Goal: Navigation & Orientation: Find specific page/section

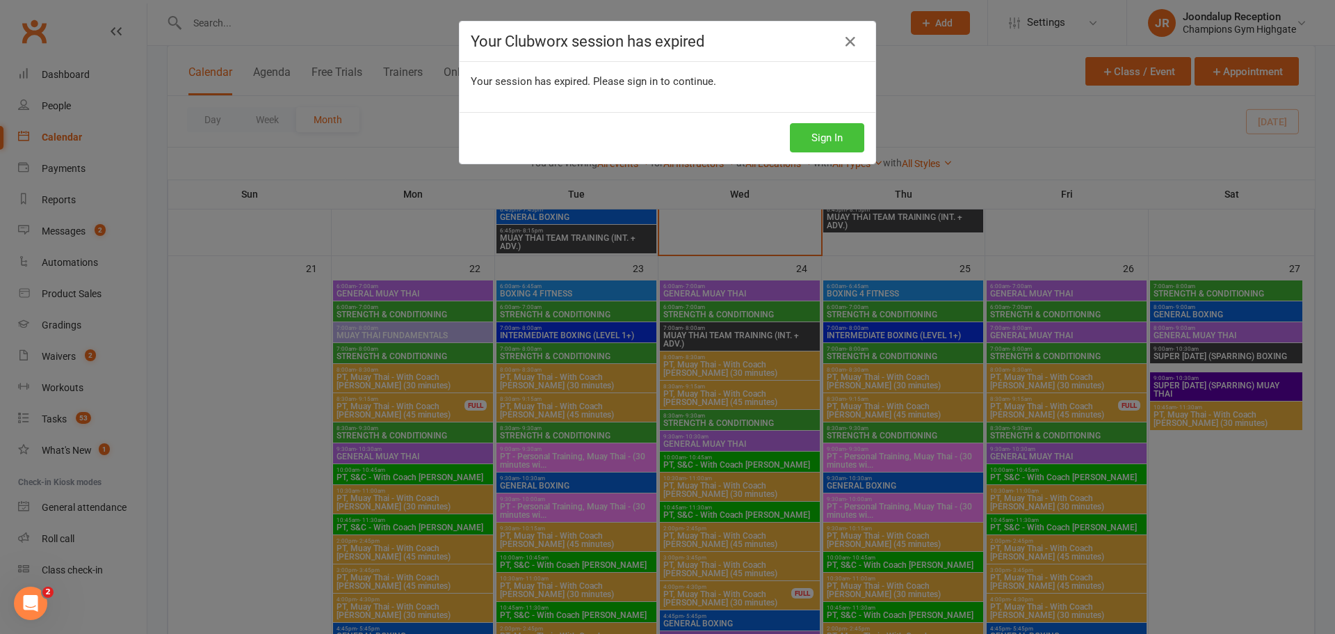
click at [821, 149] on button "Sign In" at bounding box center [827, 137] width 74 height 29
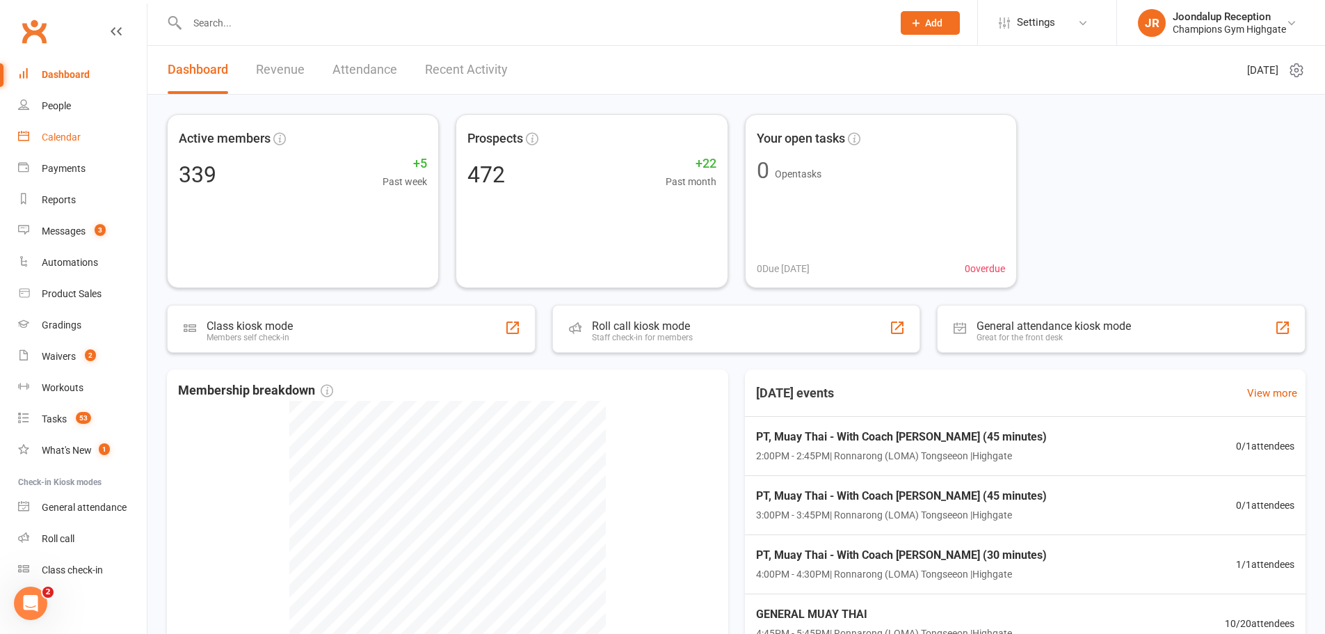
click at [47, 131] on link "Calendar" at bounding box center [82, 137] width 129 height 31
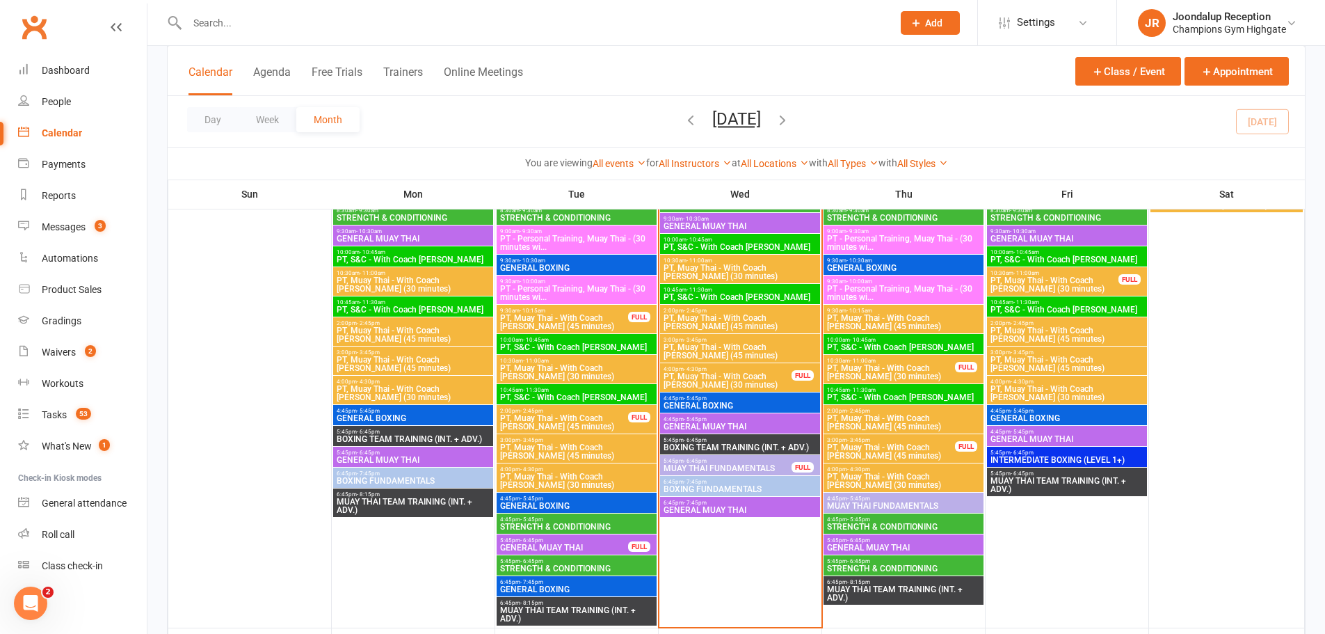
scroll to position [1460, 0]
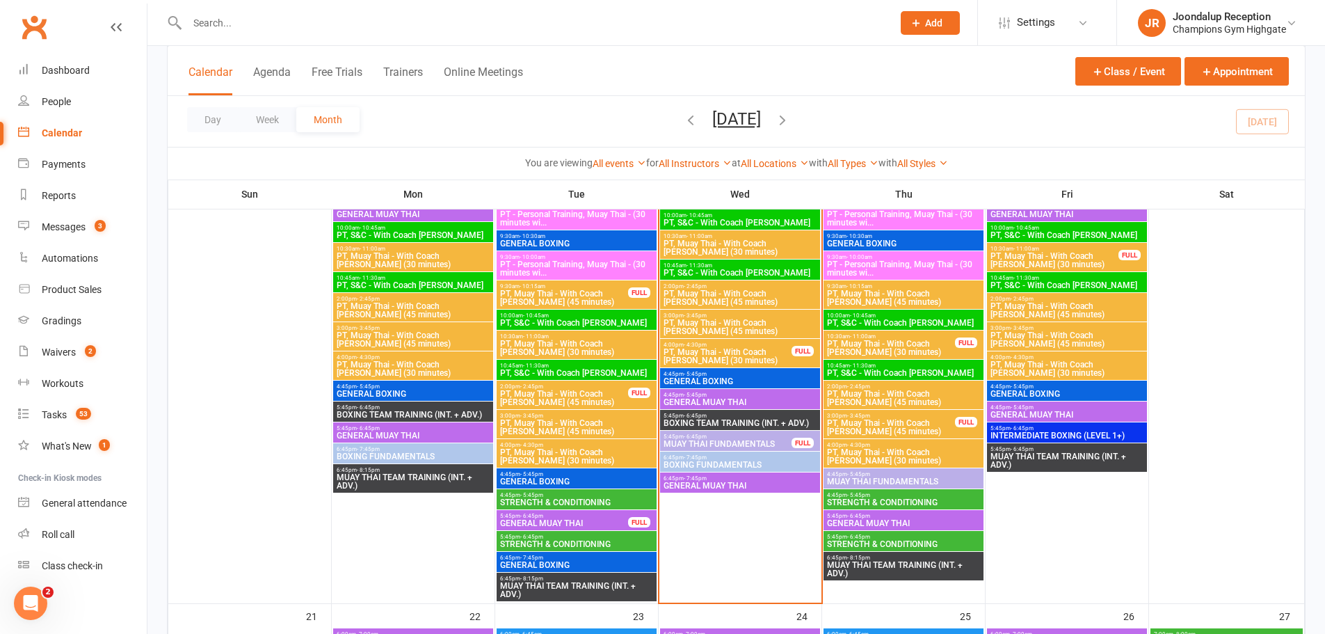
click at [714, 430] on div "5:45pm - 6:45pm MUAY THAI FUNDAMENTALS FULL" at bounding box center [740, 440] width 160 height 20
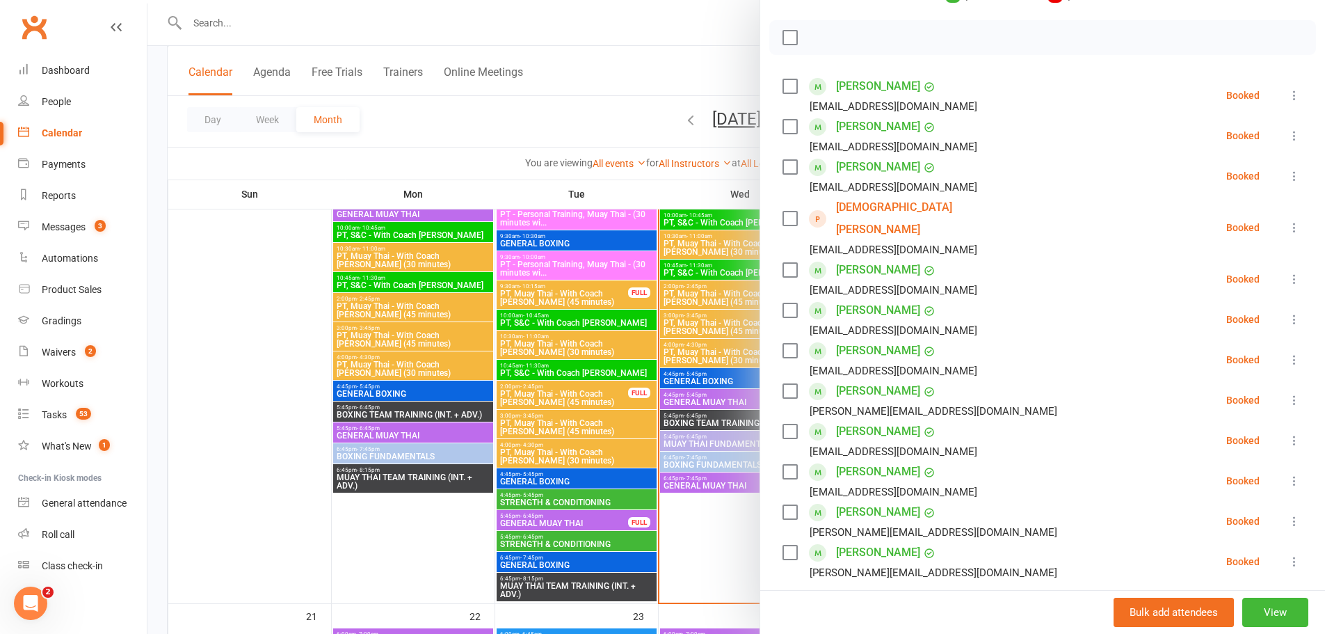
scroll to position [209, 0]
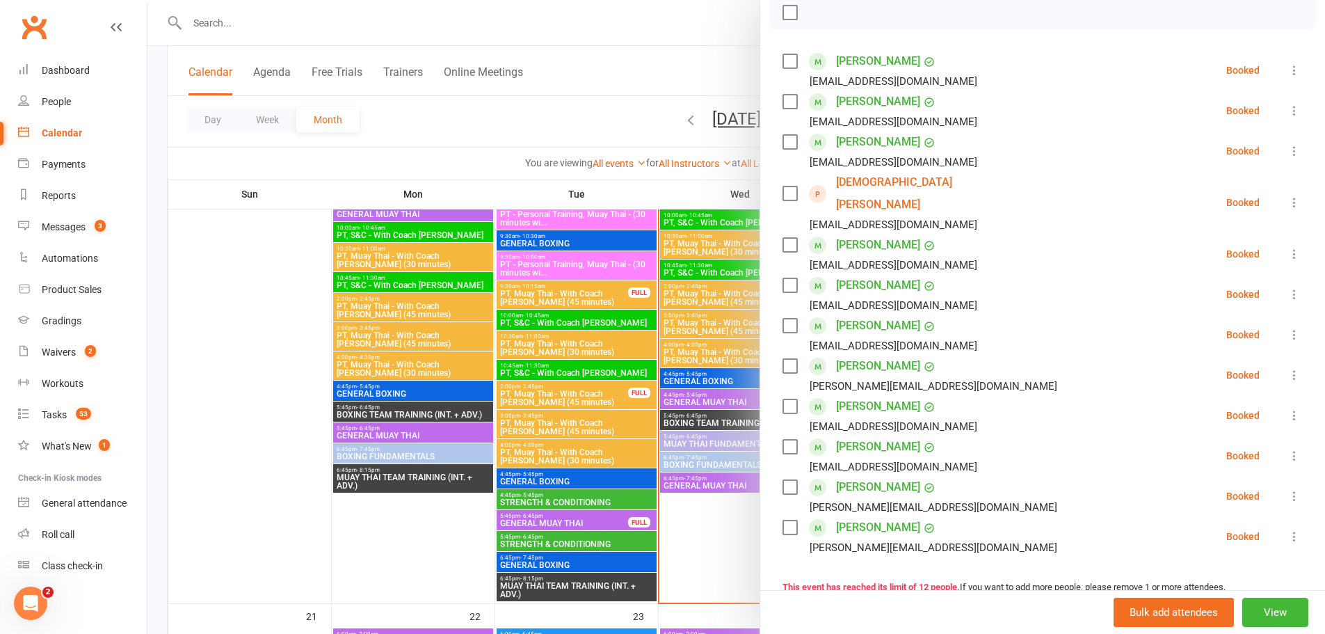
click at [642, 144] on div at bounding box center [735, 317] width 1177 height 634
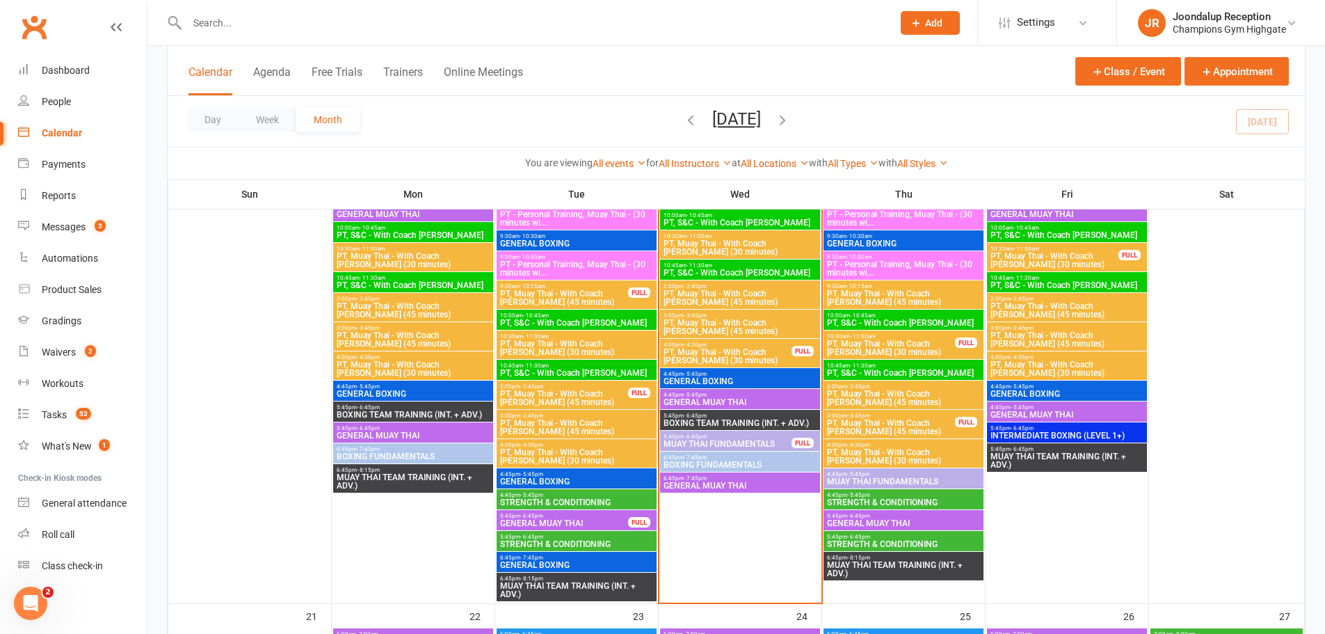
click at [887, 478] on span "MUAY THAI FUNDAMENTALS" at bounding box center [903, 481] width 154 height 8
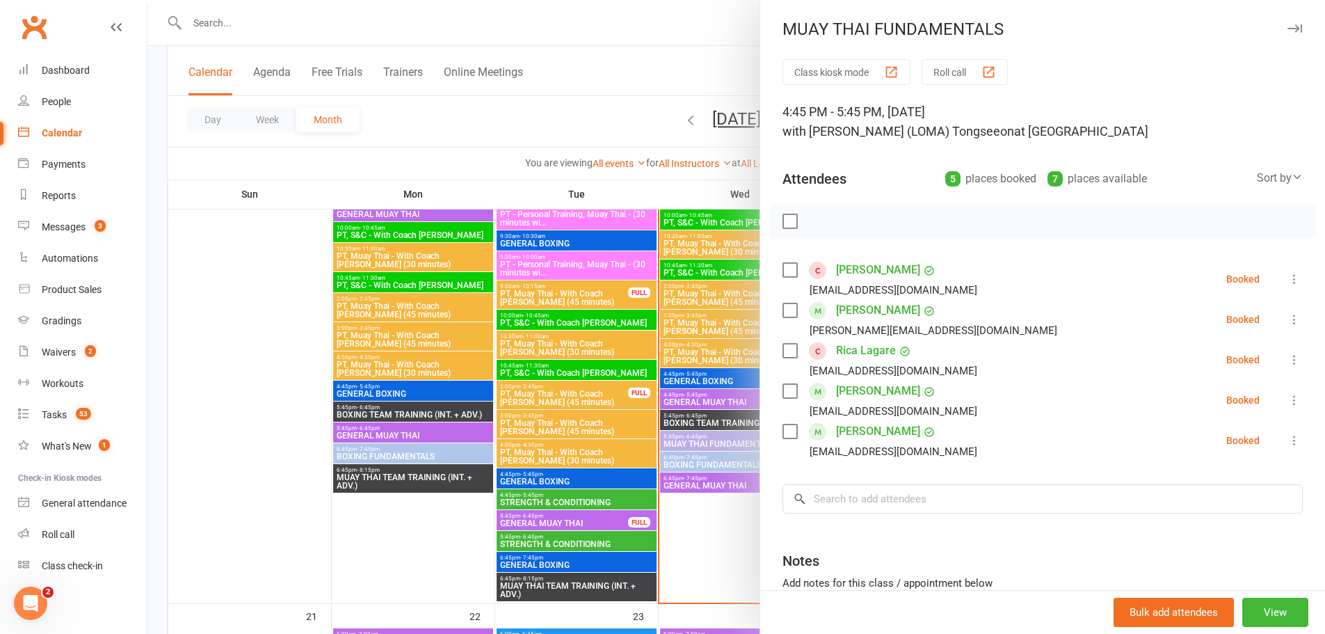
click at [529, 56] on div at bounding box center [735, 317] width 1177 height 634
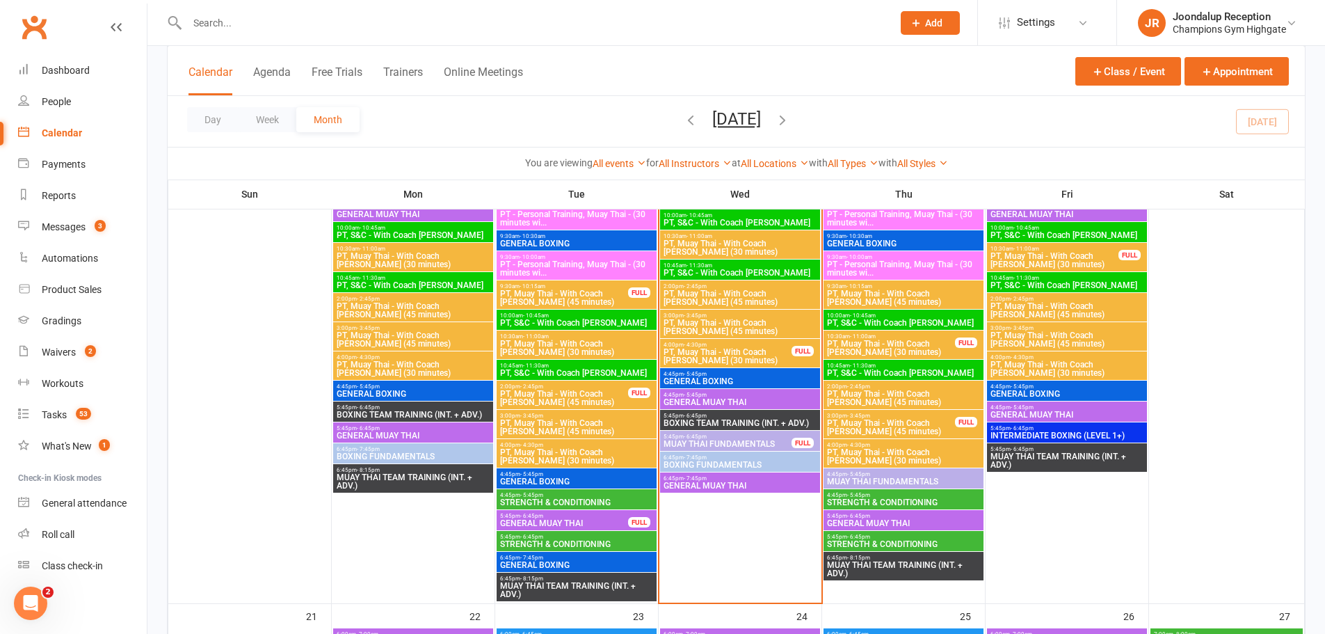
click at [865, 476] on span "- 5:45pm" at bounding box center [858, 474] width 23 height 6
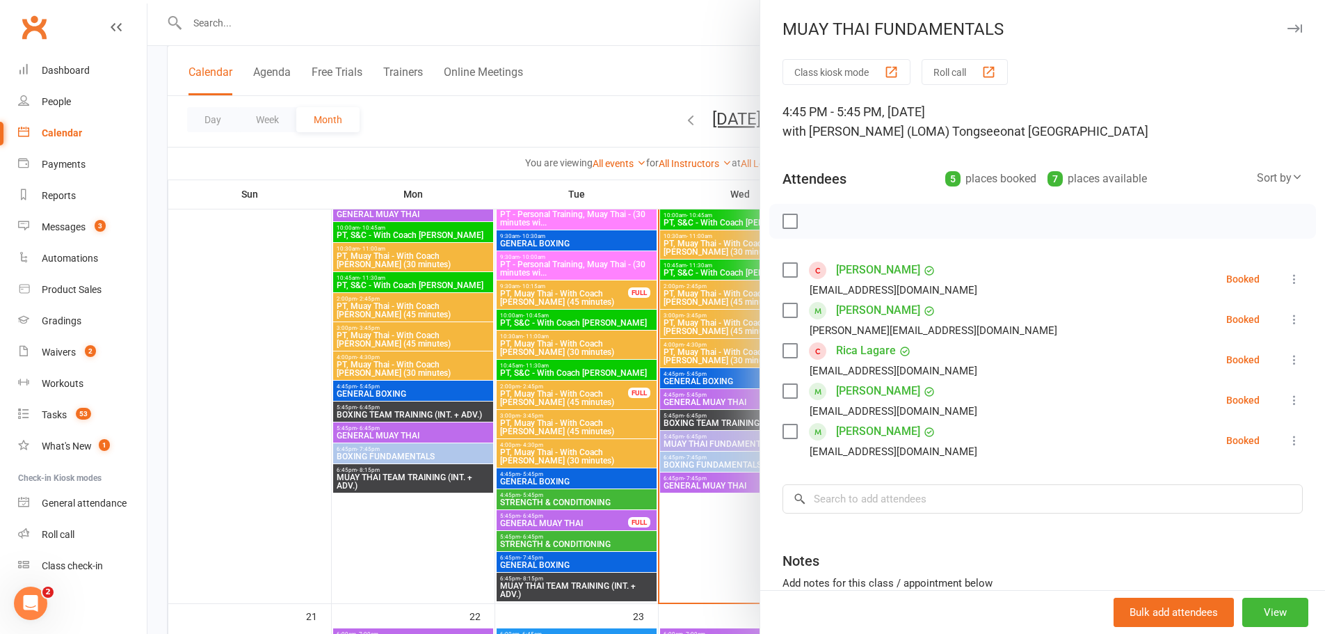
click at [680, 555] on div at bounding box center [735, 317] width 1177 height 634
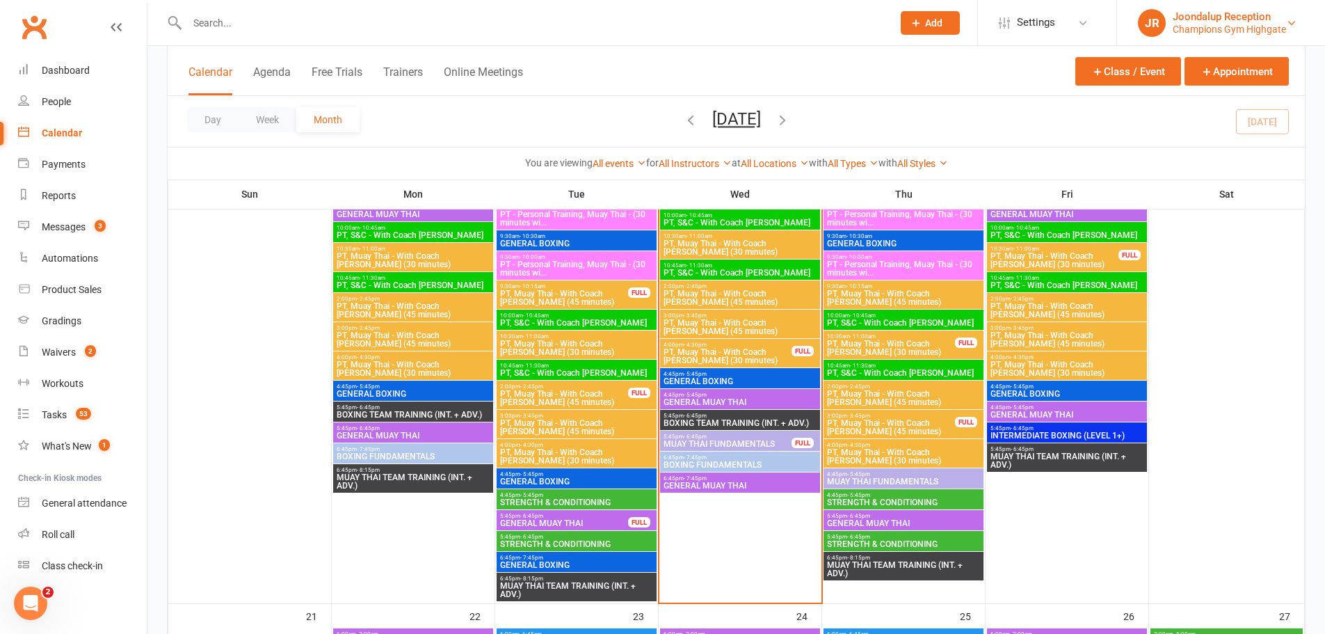
click at [1189, 33] on div "Champions Gym Highgate" at bounding box center [1229, 29] width 113 height 13
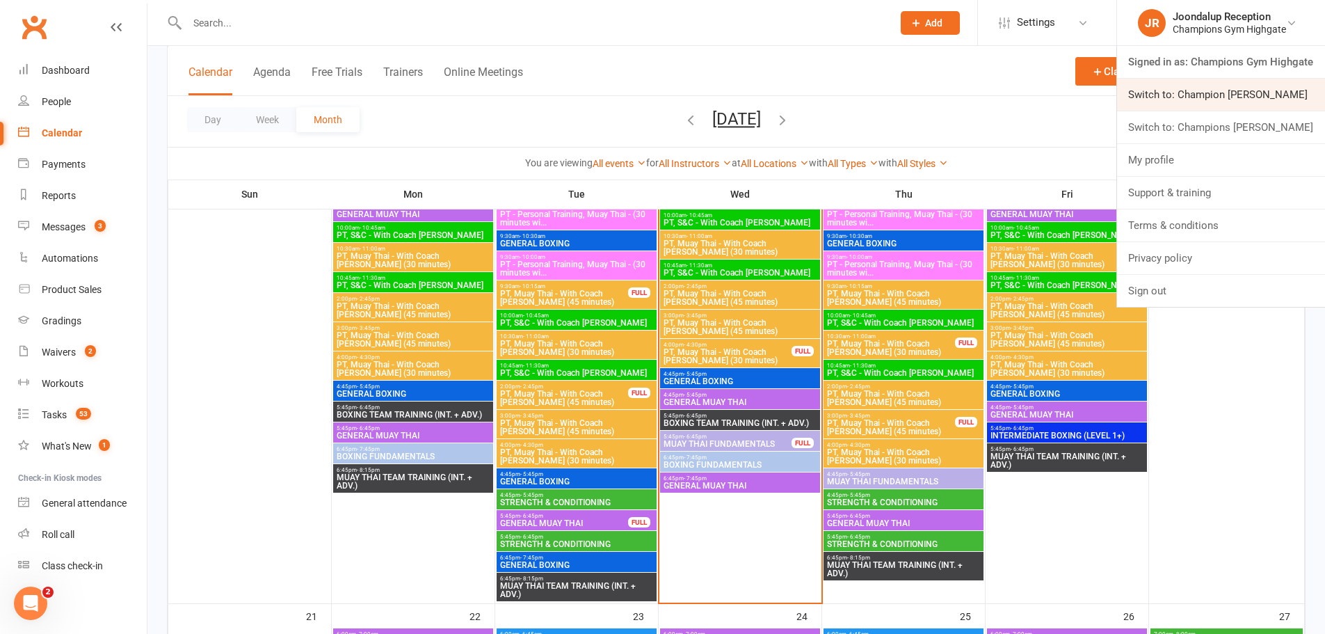
click at [1218, 104] on link "Switch to: Champion [PERSON_NAME]" at bounding box center [1221, 95] width 208 height 32
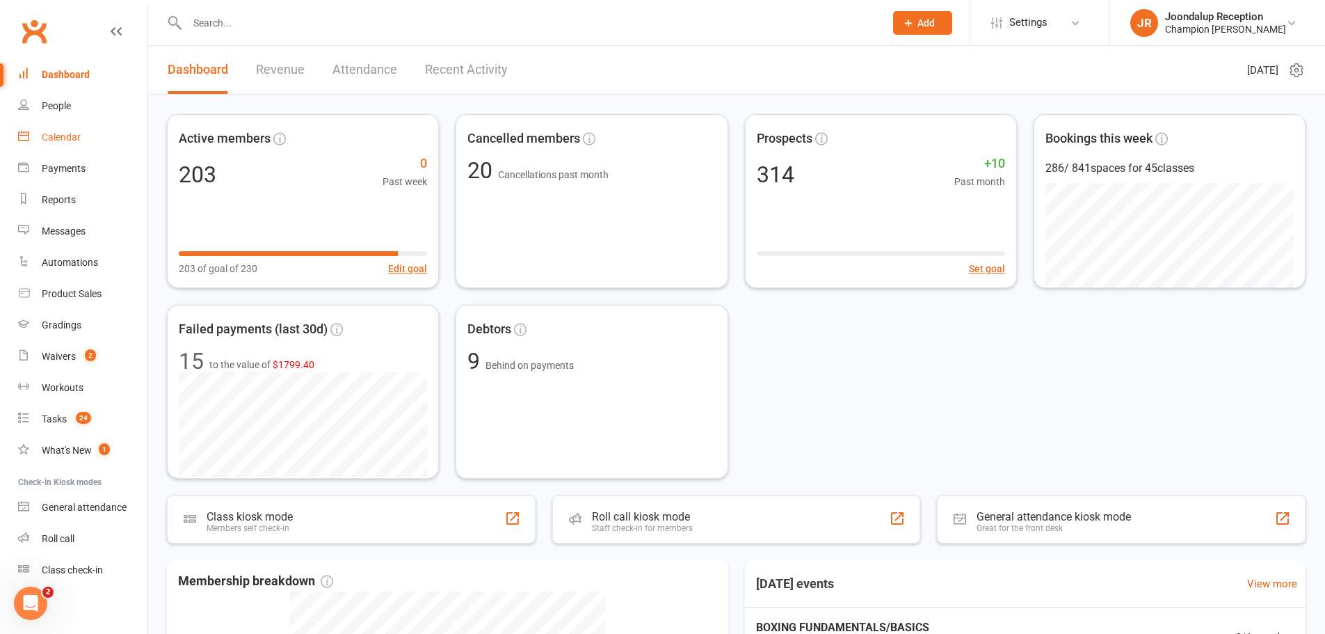
click at [81, 149] on link "Calendar" at bounding box center [82, 137] width 129 height 31
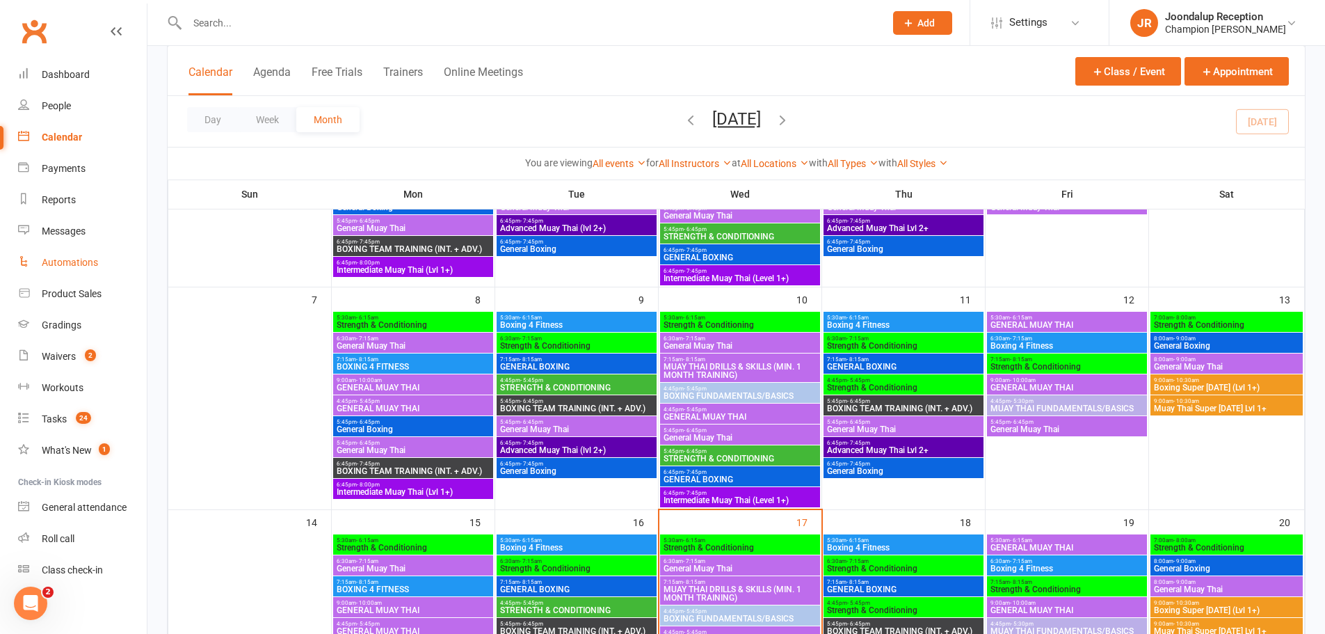
scroll to position [209, 0]
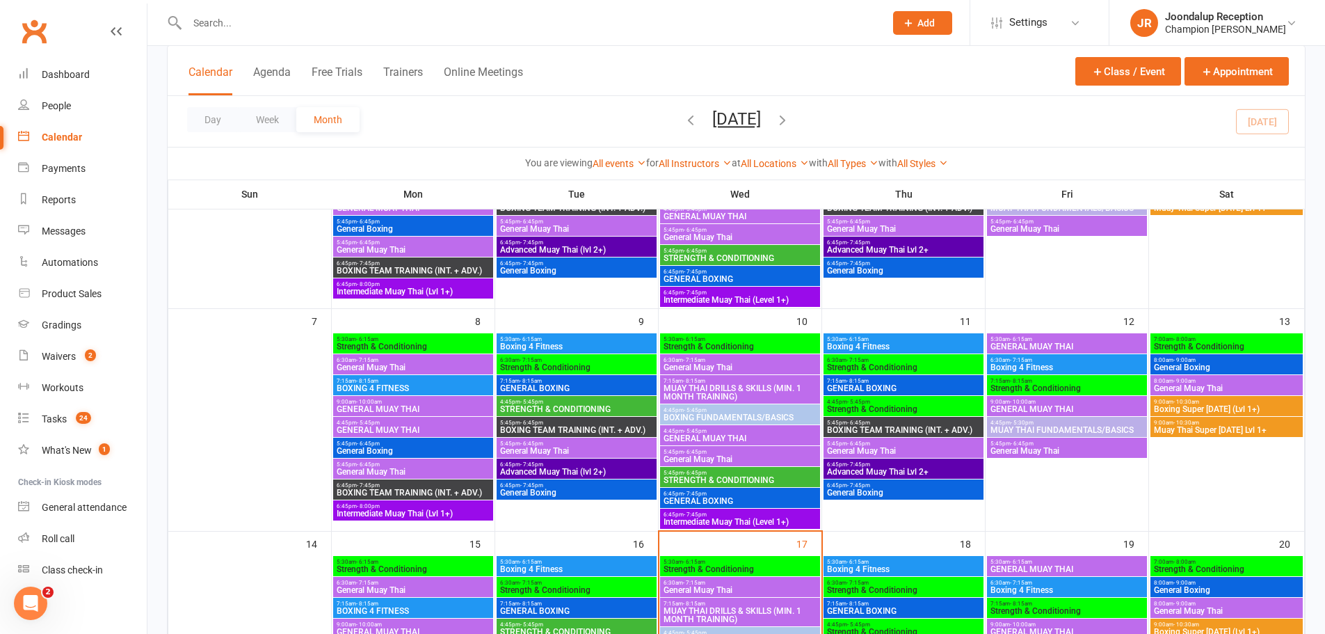
click at [641, 343] on span "Boxing 4 Fitness" at bounding box center [576, 346] width 154 height 8
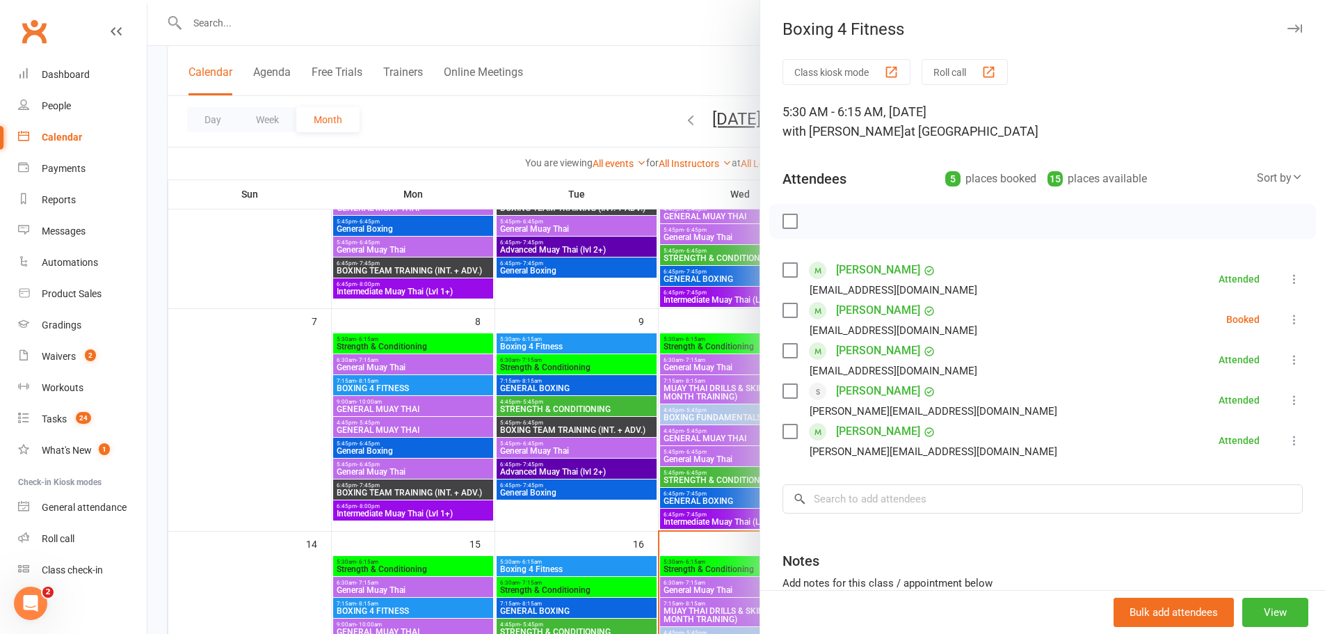
click at [300, 341] on div at bounding box center [735, 317] width 1177 height 634
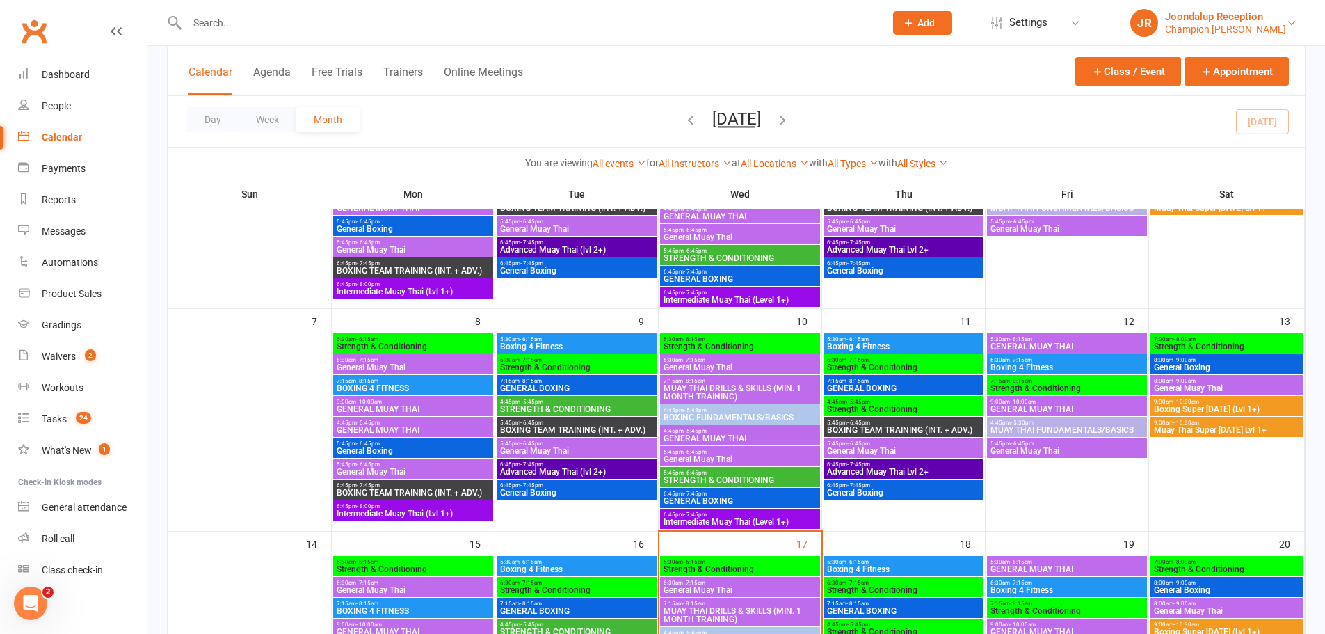
click at [1194, 18] on div "Joondalup Reception" at bounding box center [1225, 16] width 121 height 13
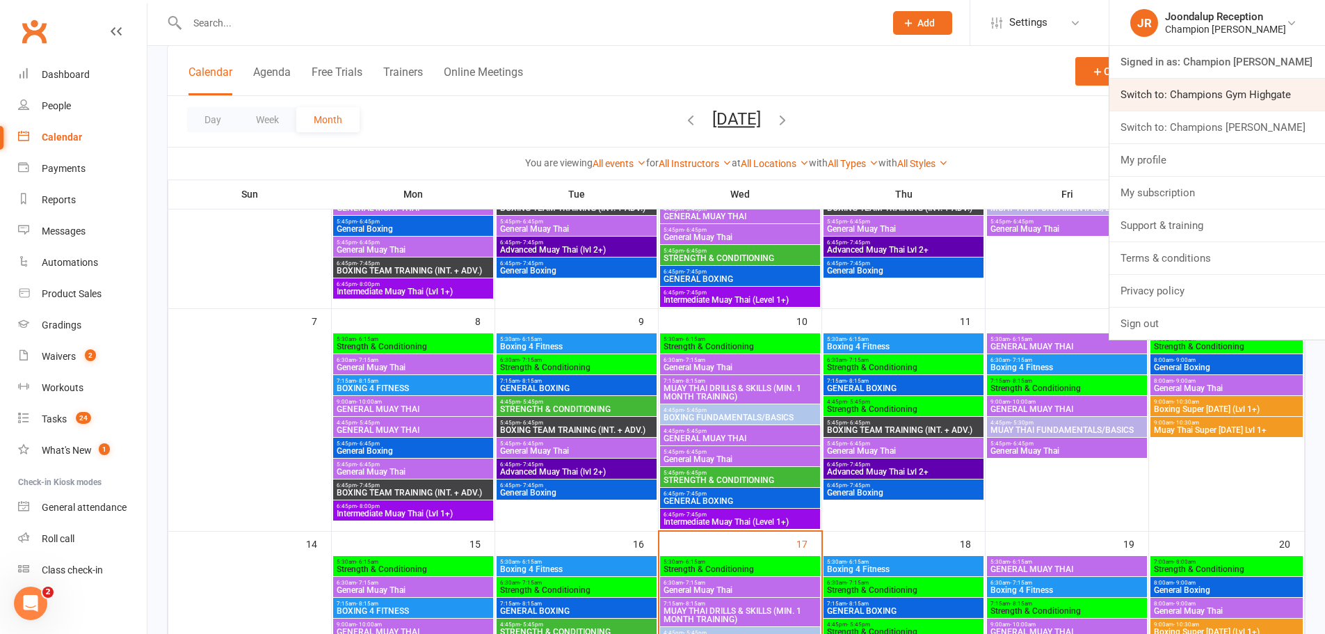
click at [1292, 82] on link "Switch to: Champions Gym Highgate" at bounding box center [1217, 95] width 216 height 32
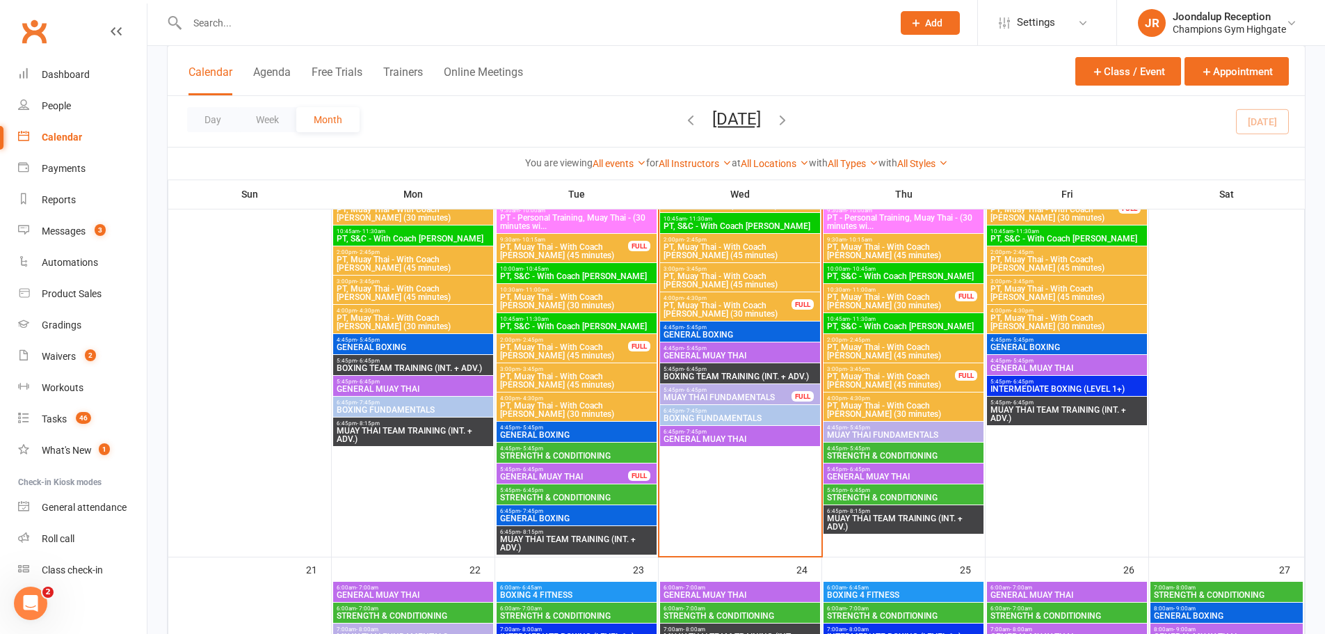
scroll to position [1530, 0]
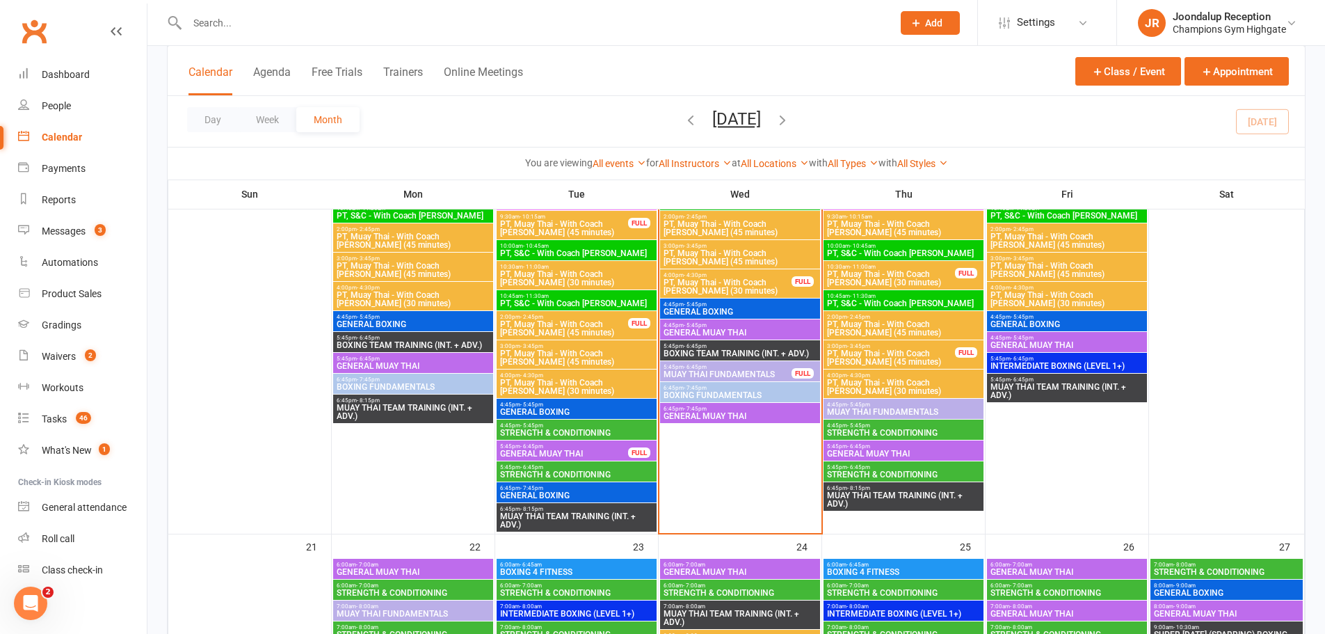
click at [913, 451] on span "GENERAL MUAY THAI" at bounding box center [903, 453] width 154 height 8
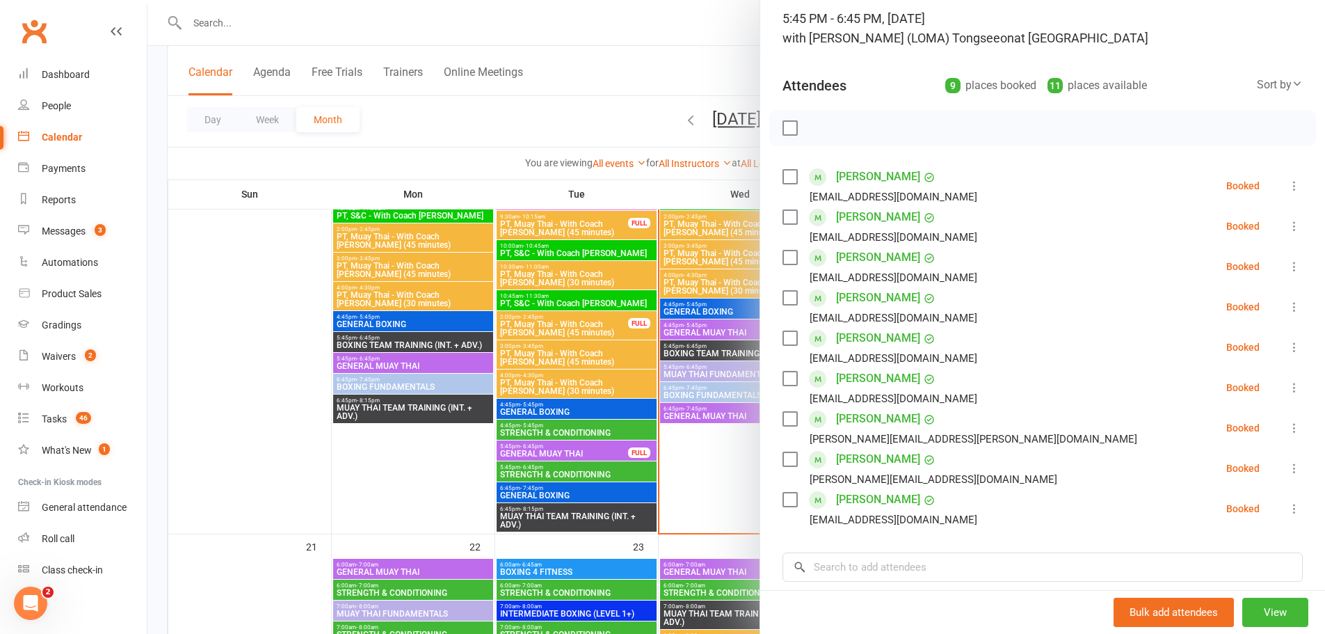
scroll to position [70, 0]
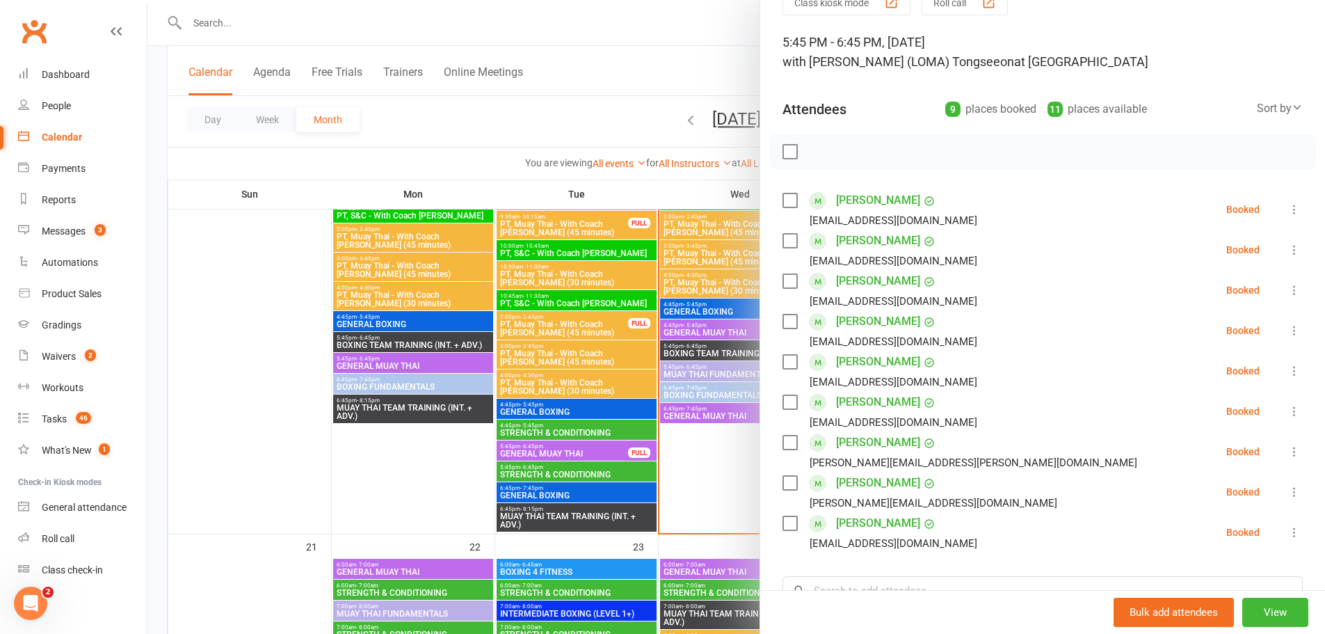
click at [689, 531] on div at bounding box center [735, 317] width 1177 height 634
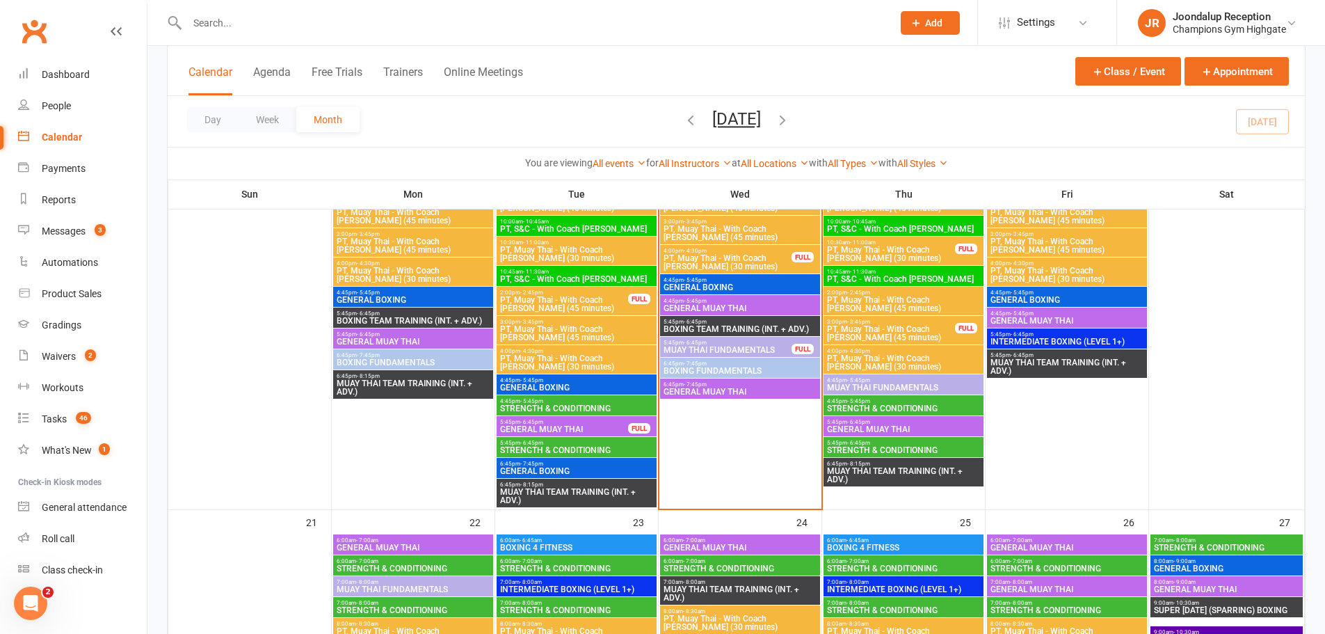
scroll to position [1530, 0]
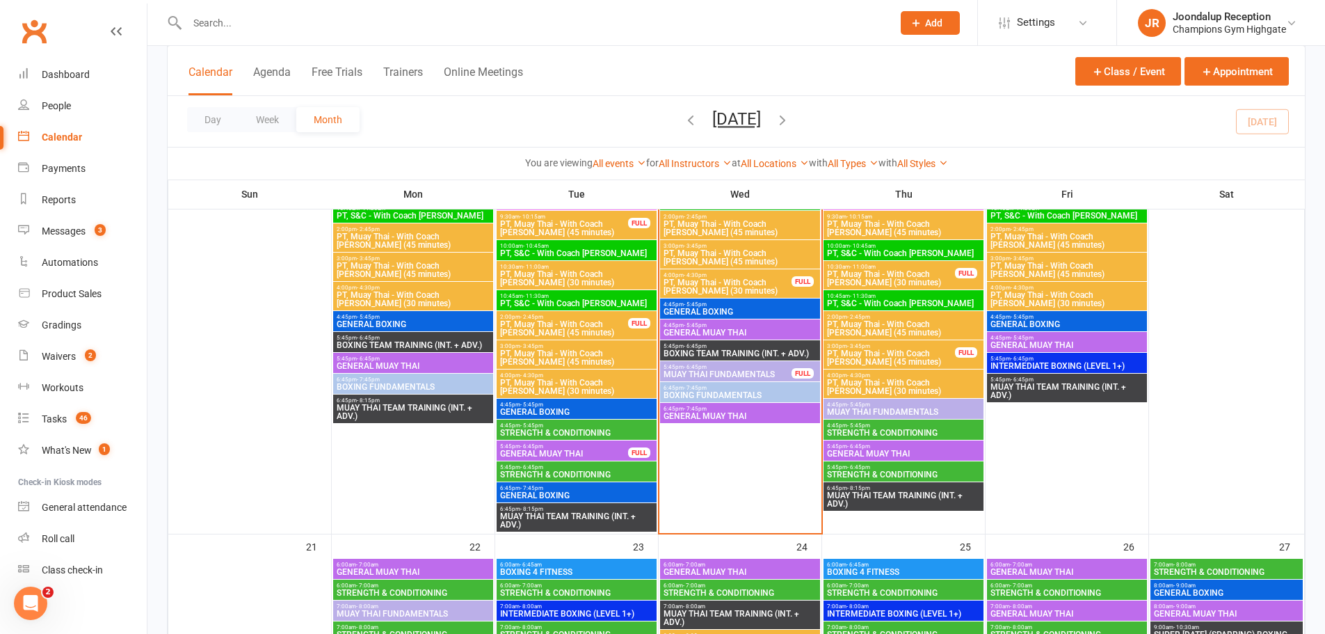
click at [873, 443] on span "5:45pm - 6:45pm" at bounding box center [903, 446] width 154 height 6
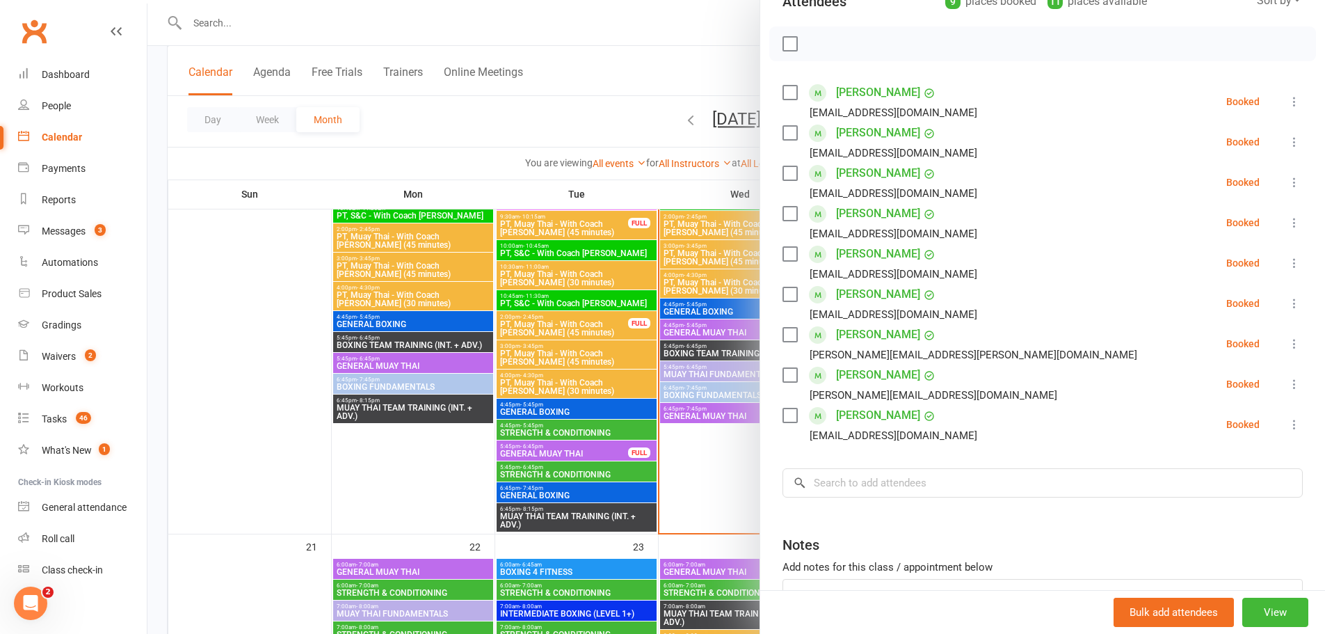
scroll to position [209, 0]
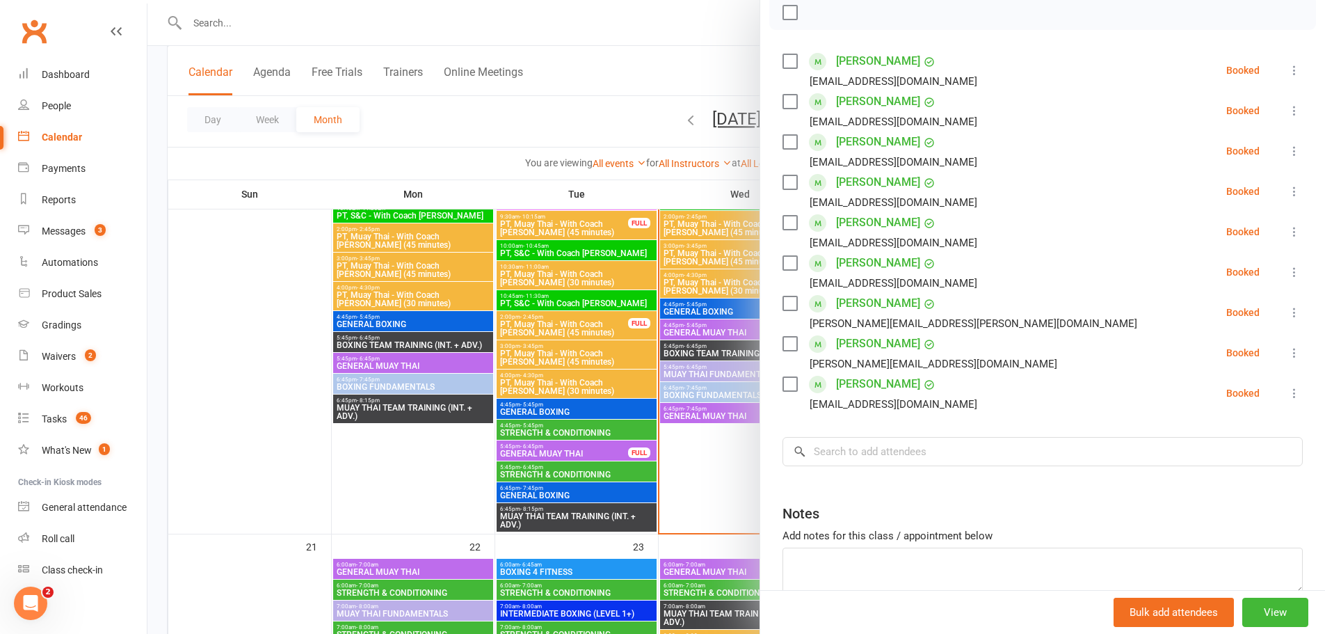
click at [735, 440] on div at bounding box center [735, 317] width 1177 height 634
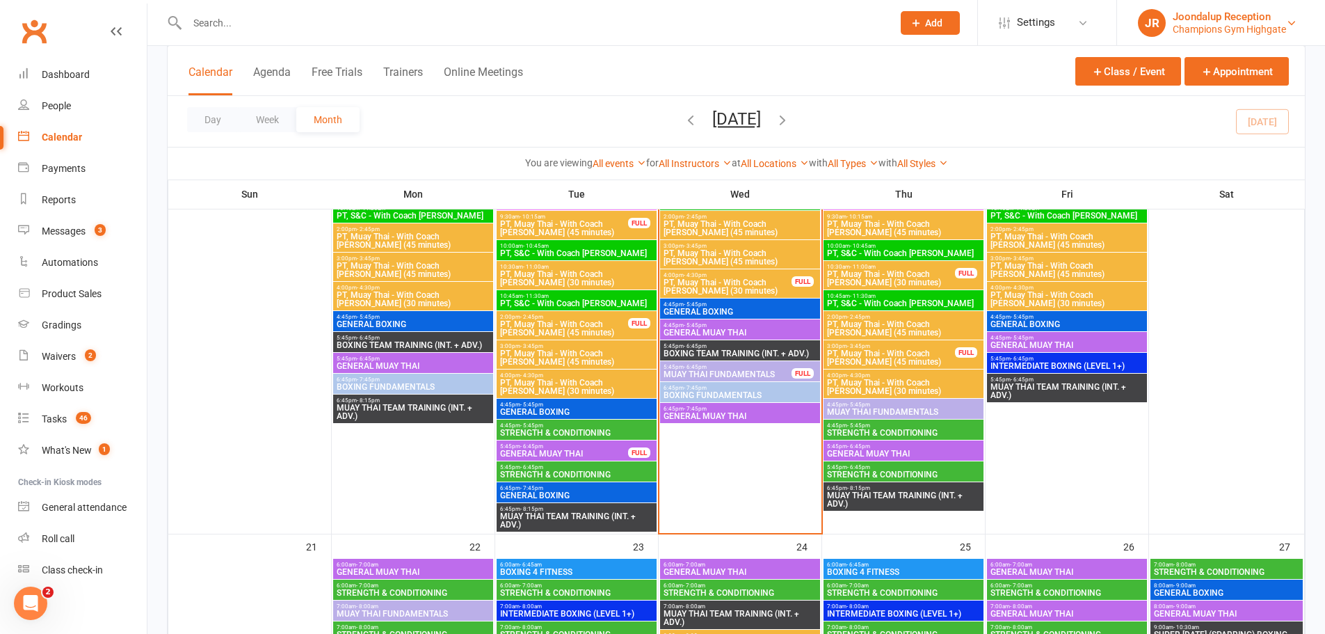
click at [1196, 35] on div "Champions Gym Highgate" at bounding box center [1229, 29] width 113 height 13
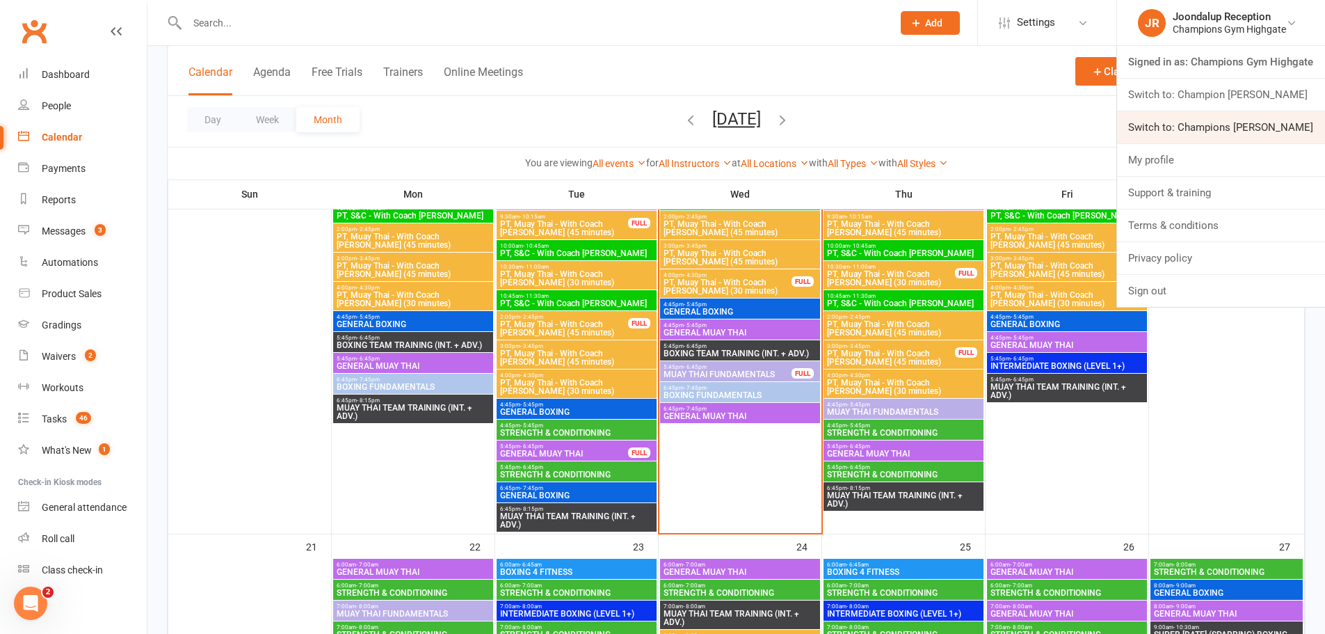
click at [1186, 129] on link "Switch to: Champions Gym Myaree" at bounding box center [1221, 127] width 208 height 32
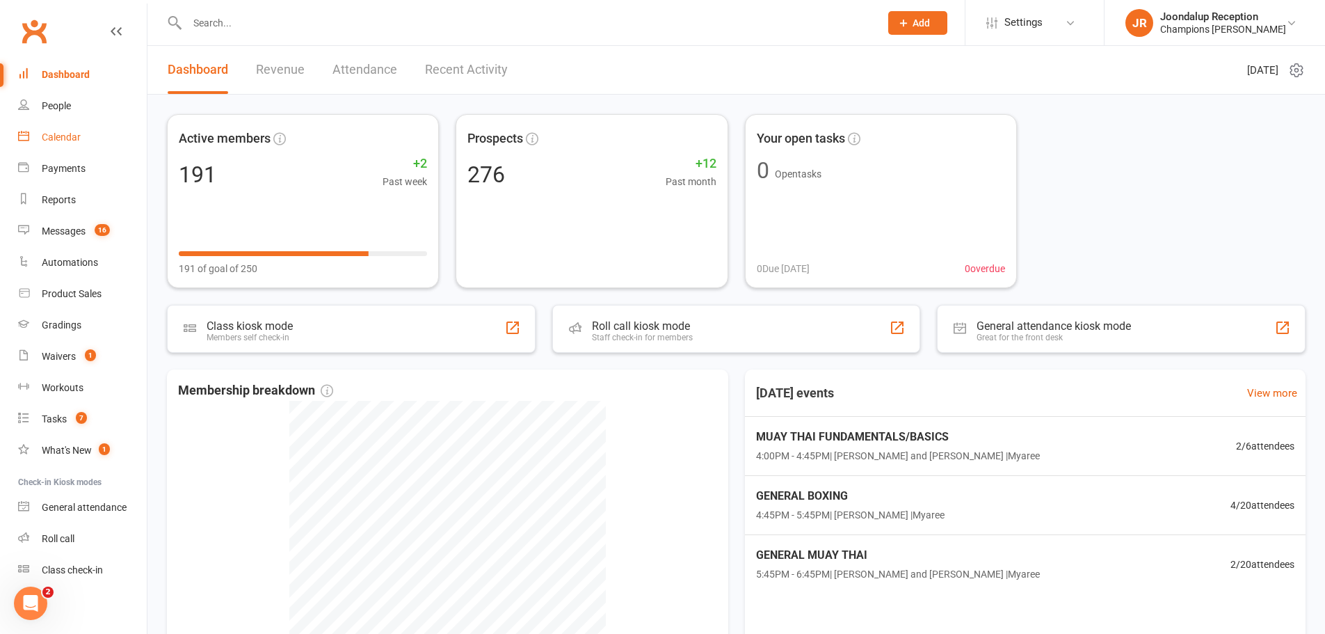
click at [76, 140] on div "Calendar" at bounding box center [61, 136] width 39 height 11
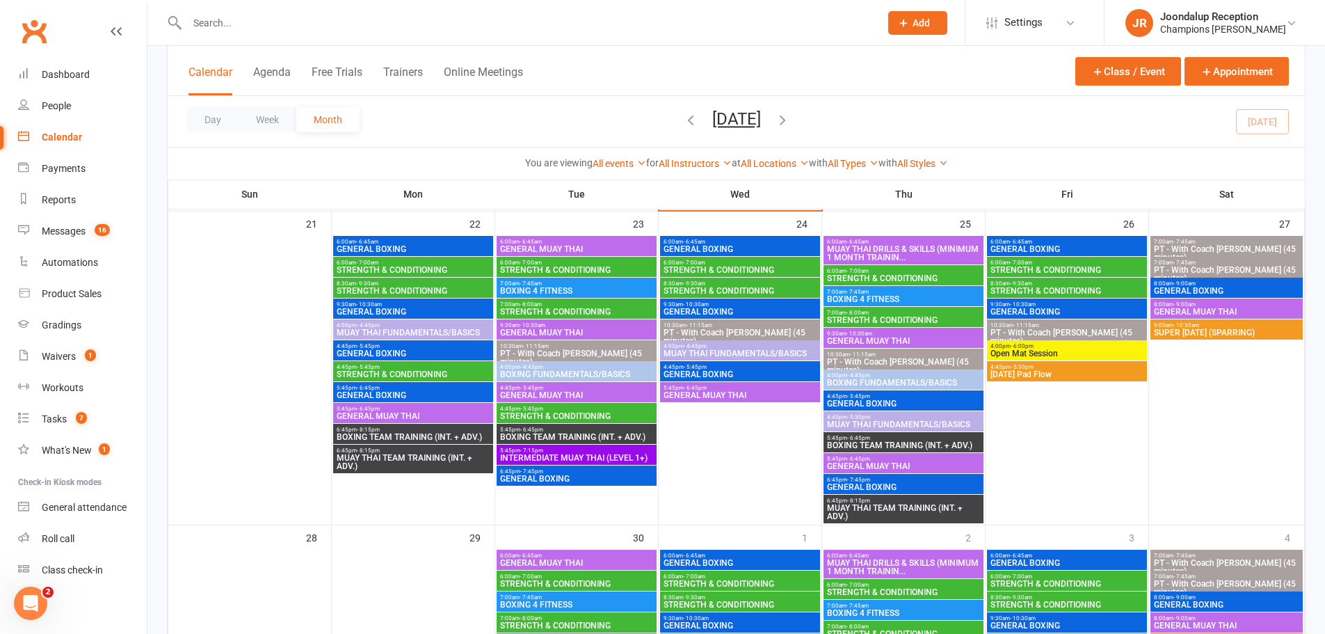
scroll to position [974, 0]
